Goal: Task Accomplishment & Management: Manage account settings

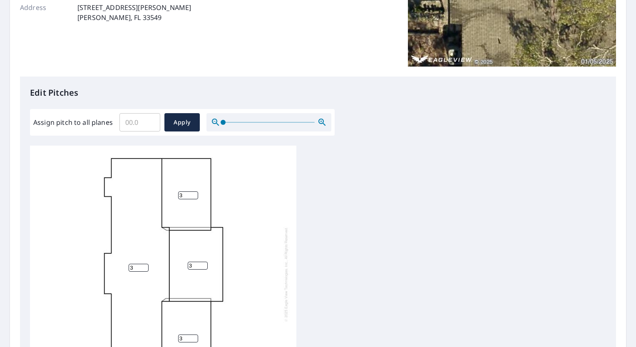
scroll to position [166, 0]
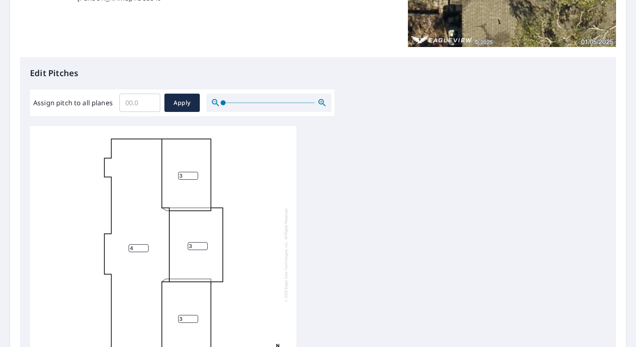
click at [147, 244] on input "4" at bounding box center [139, 248] width 20 height 8
type input "3"
click at [143, 244] on input "3" at bounding box center [139, 248] width 20 height 8
click at [331, 174] on div "3 3 3 3" at bounding box center [318, 256] width 576 height 261
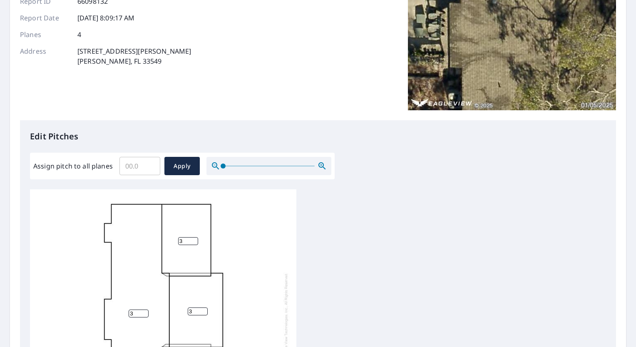
scroll to position [0, 0]
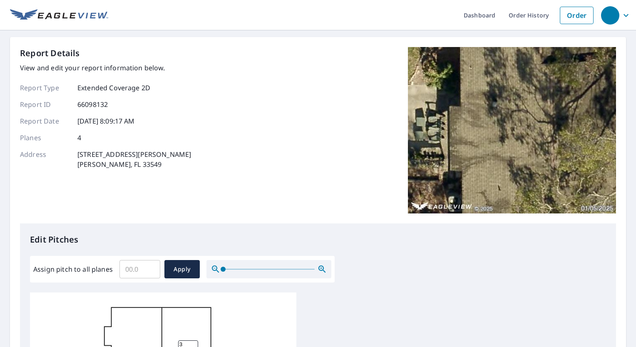
scroll to position [291, 0]
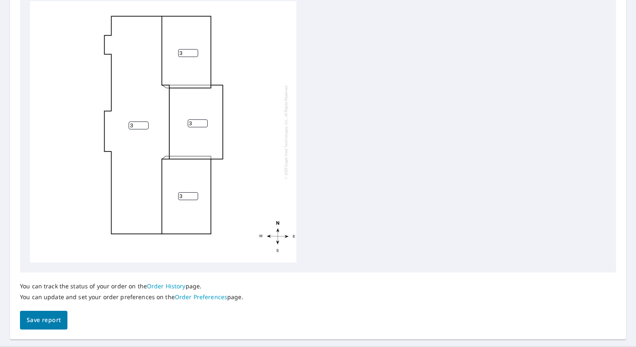
drag, startPoint x: 0, startPoint y: 0, endPoint x: 631, endPoint y: 339, distance: 716.4
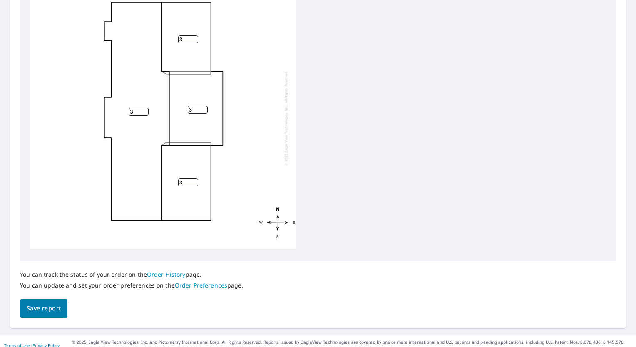
scroll to position [311, 0]
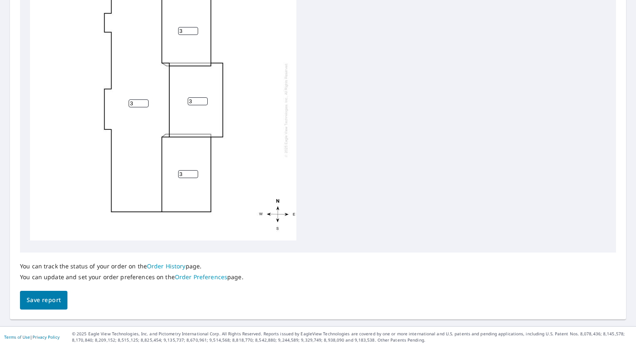
click at [44, 300] on span "Save report" at bounding box center [44, 300] width 34 height 10
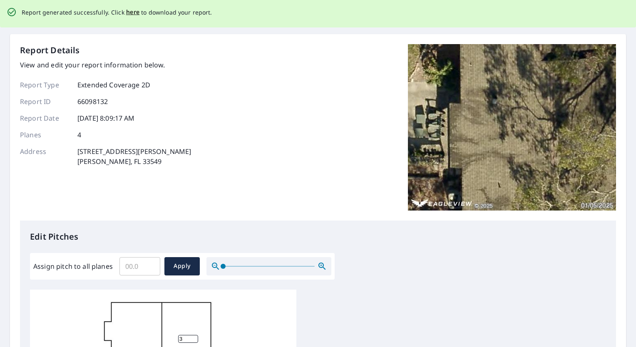
scroll to position [0, 0]
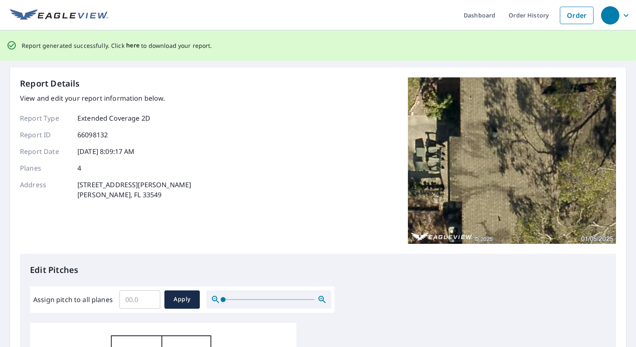
click at [130, 44] on span "here" at bounding box center [133, 45] width 14 height 10
